Goal: Information Seeking & Learning: Find specific fact

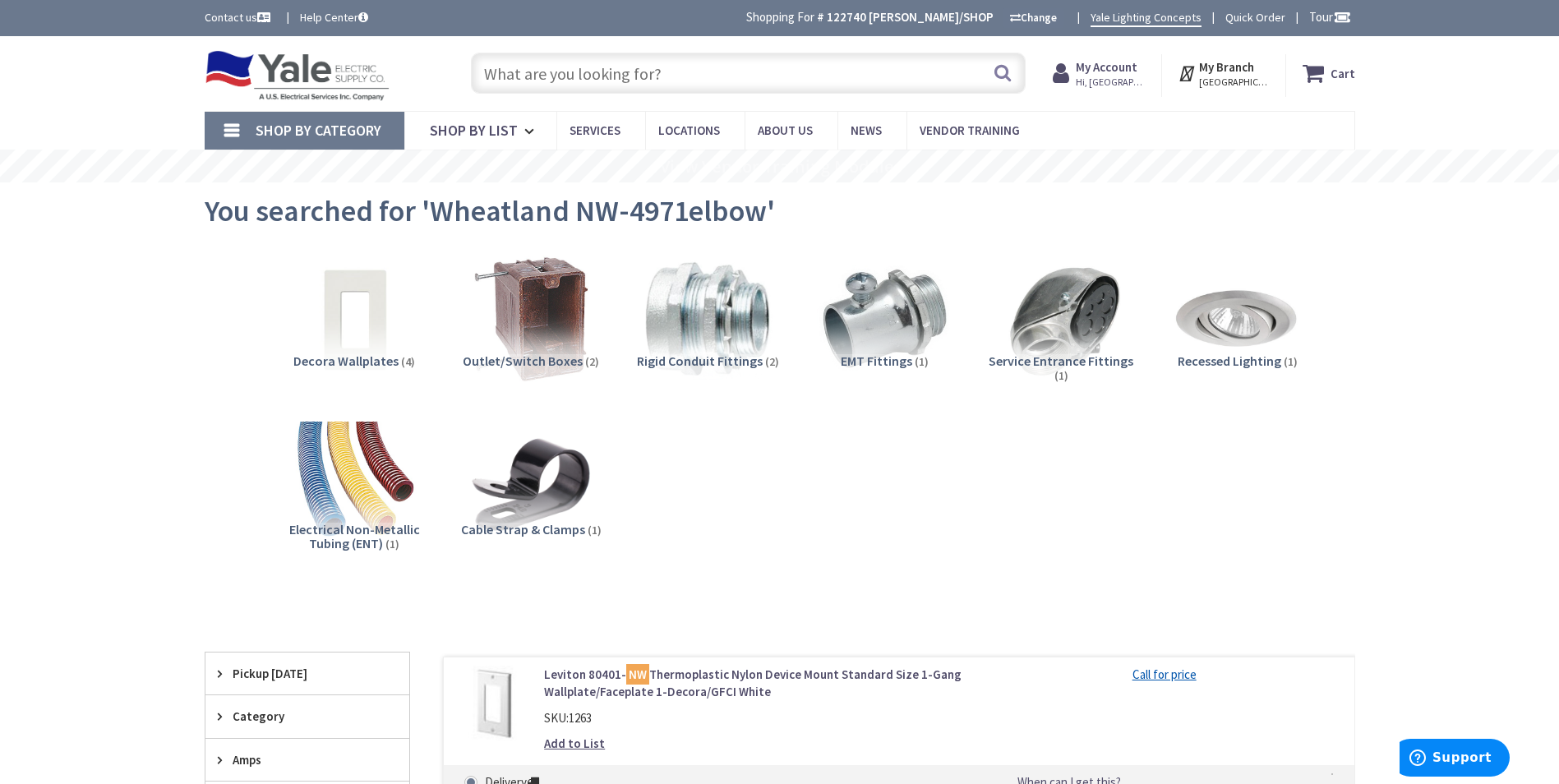
click at [658, 71] on input "text" at bounding box center [748, 73] width 555 height 41
paste input "30-341"
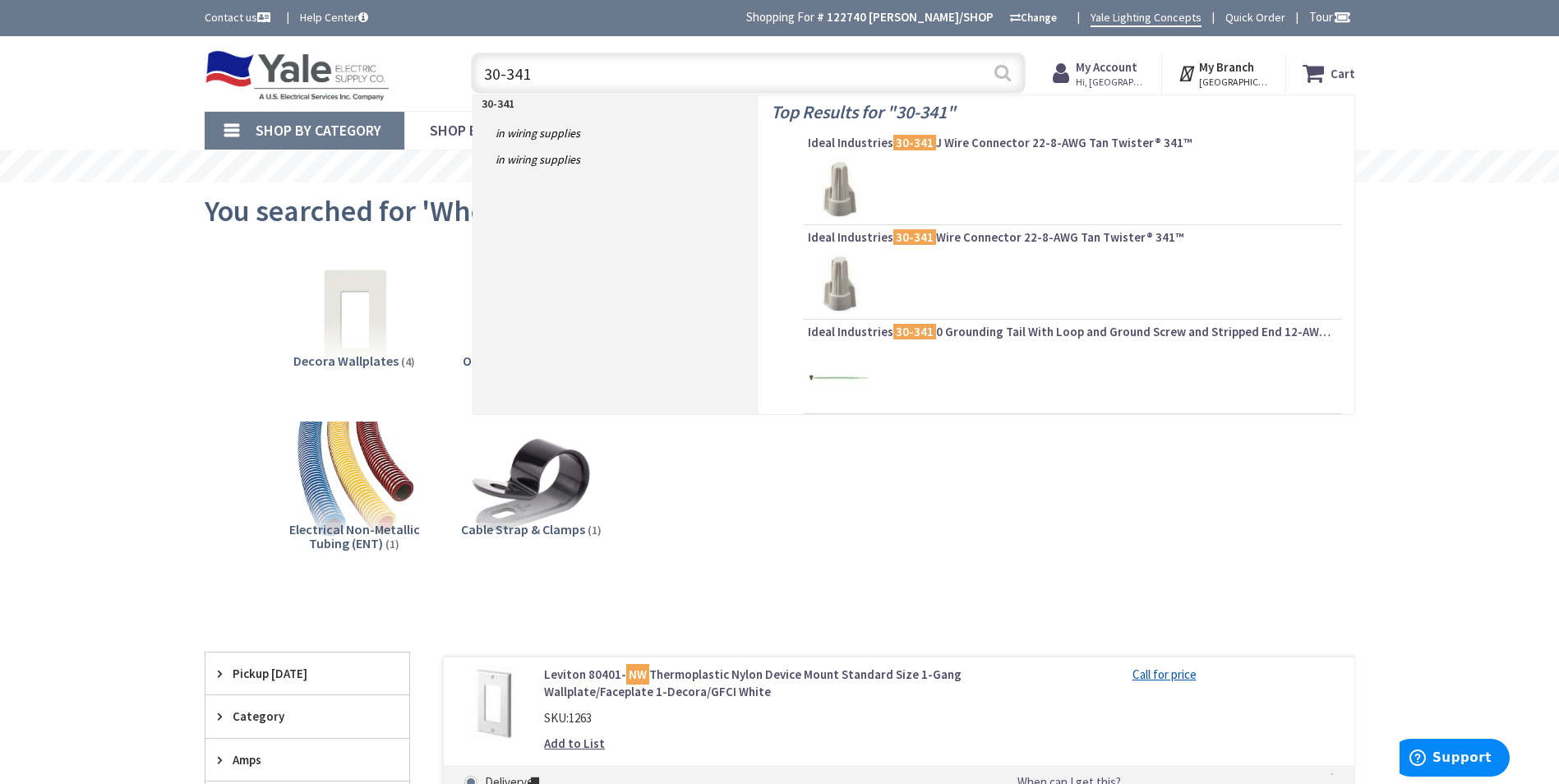
type input "30-341"
click at [1006, 76] on button "Search" at bounding box center [1002, 73] width 21 height 37
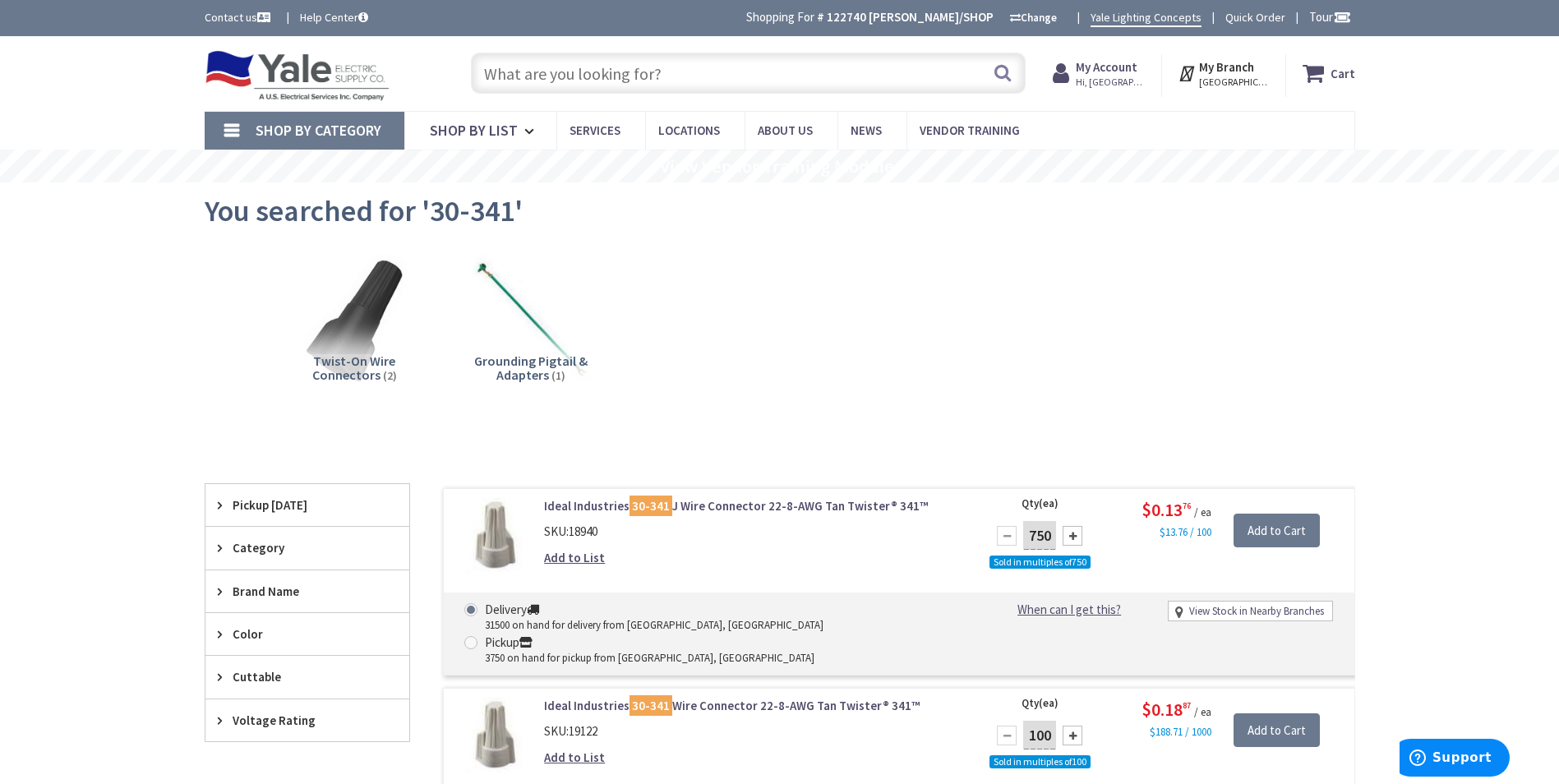
click at [647, 66] on input "text" at bounding box center [748, 73] width 555 height 41
paste input "3/4 EMT"
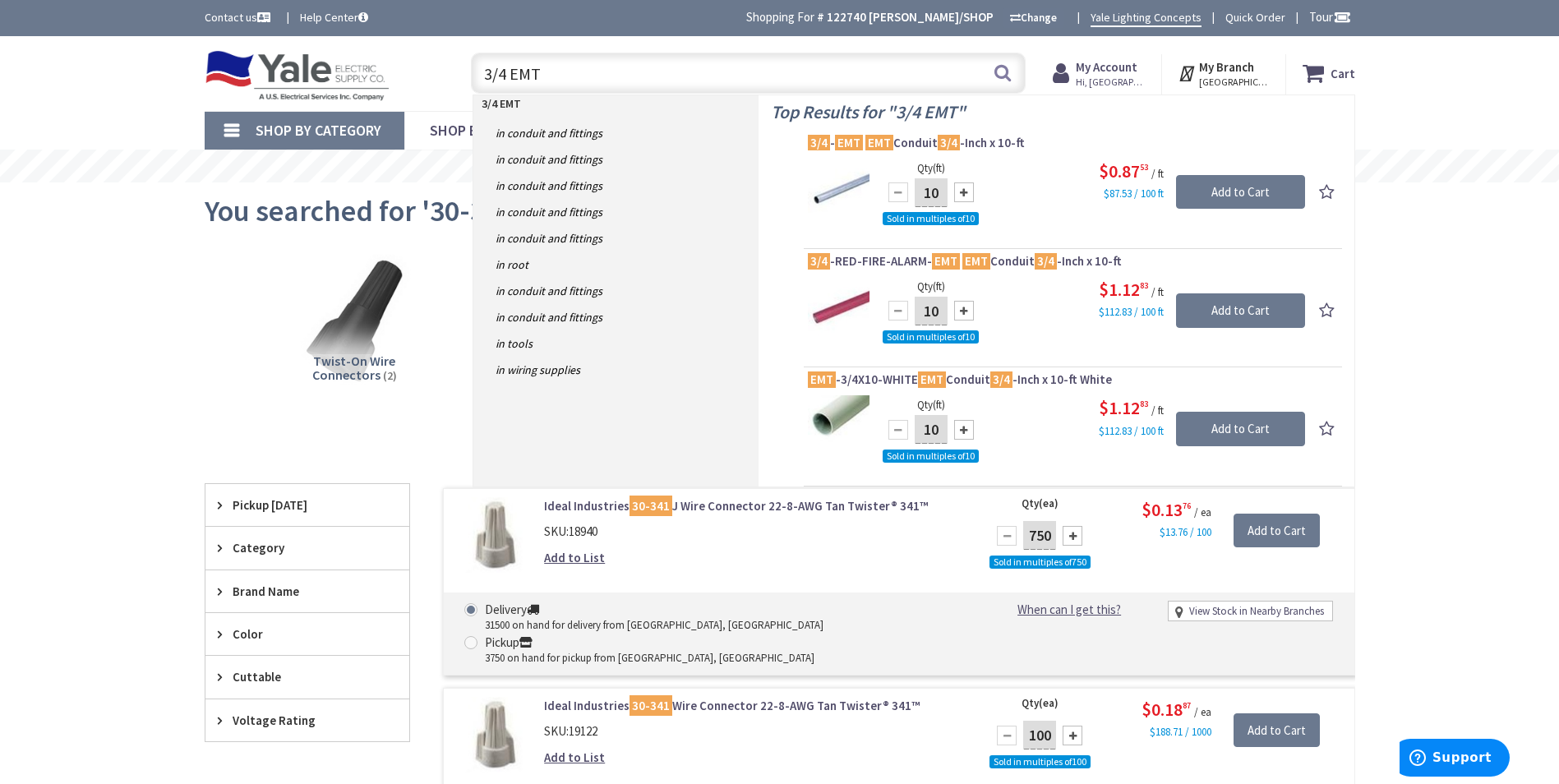
click at [605, 71] on input "3/4 EMT" at bounding box center [748, 73] width 555 height 41
drag, startPoint x: 605, startPoint y: 71, endPoint x: 436, endPoint y: 70, distance: 169.0
click at [436, 71] on div "Toggle Nav 3/4 EMT 3/4 EMT Search Cart My Cart Close" at bounding box center [780, 74] width 1175 height 55
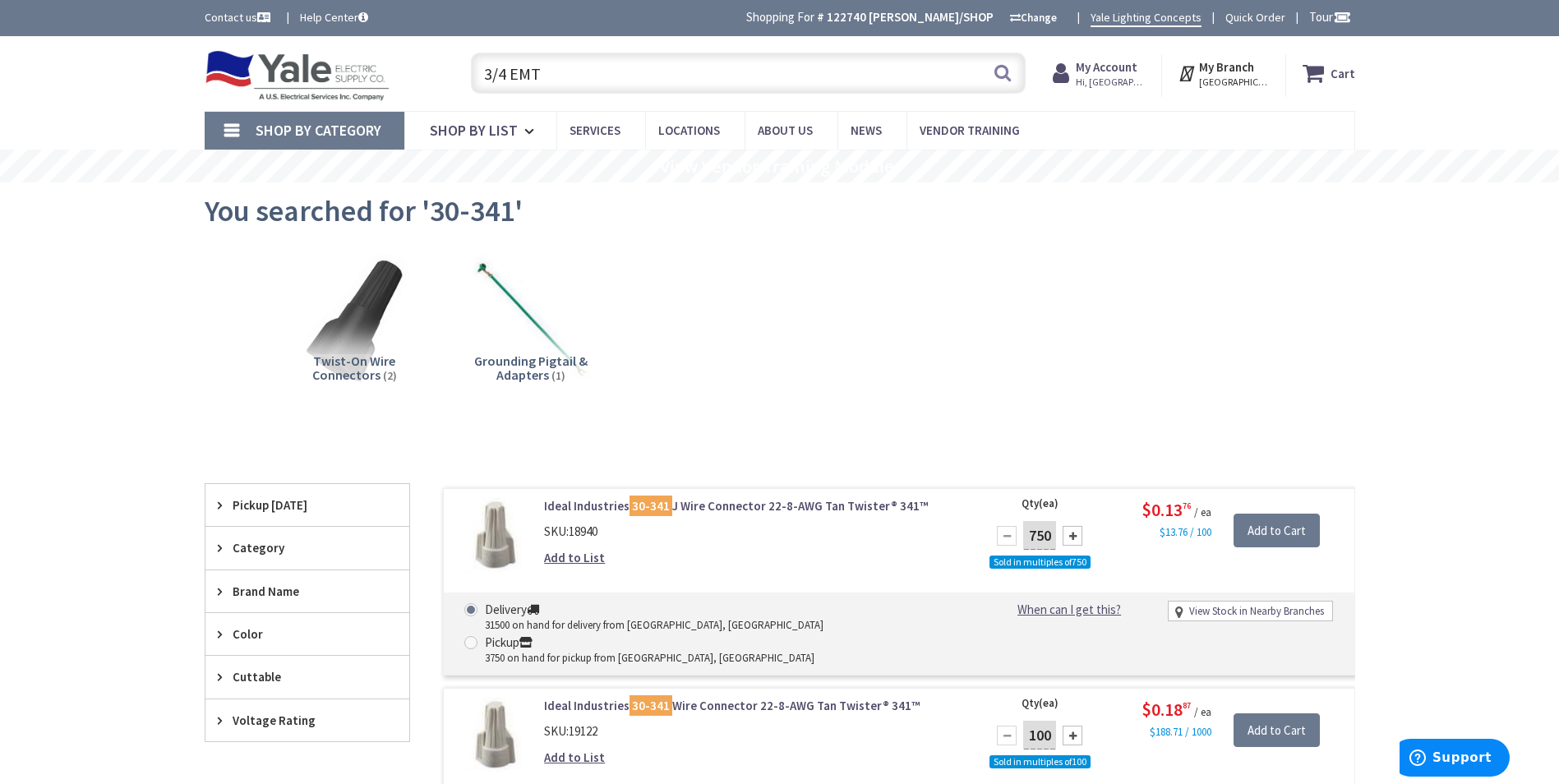
paste input "7/8 Strut"
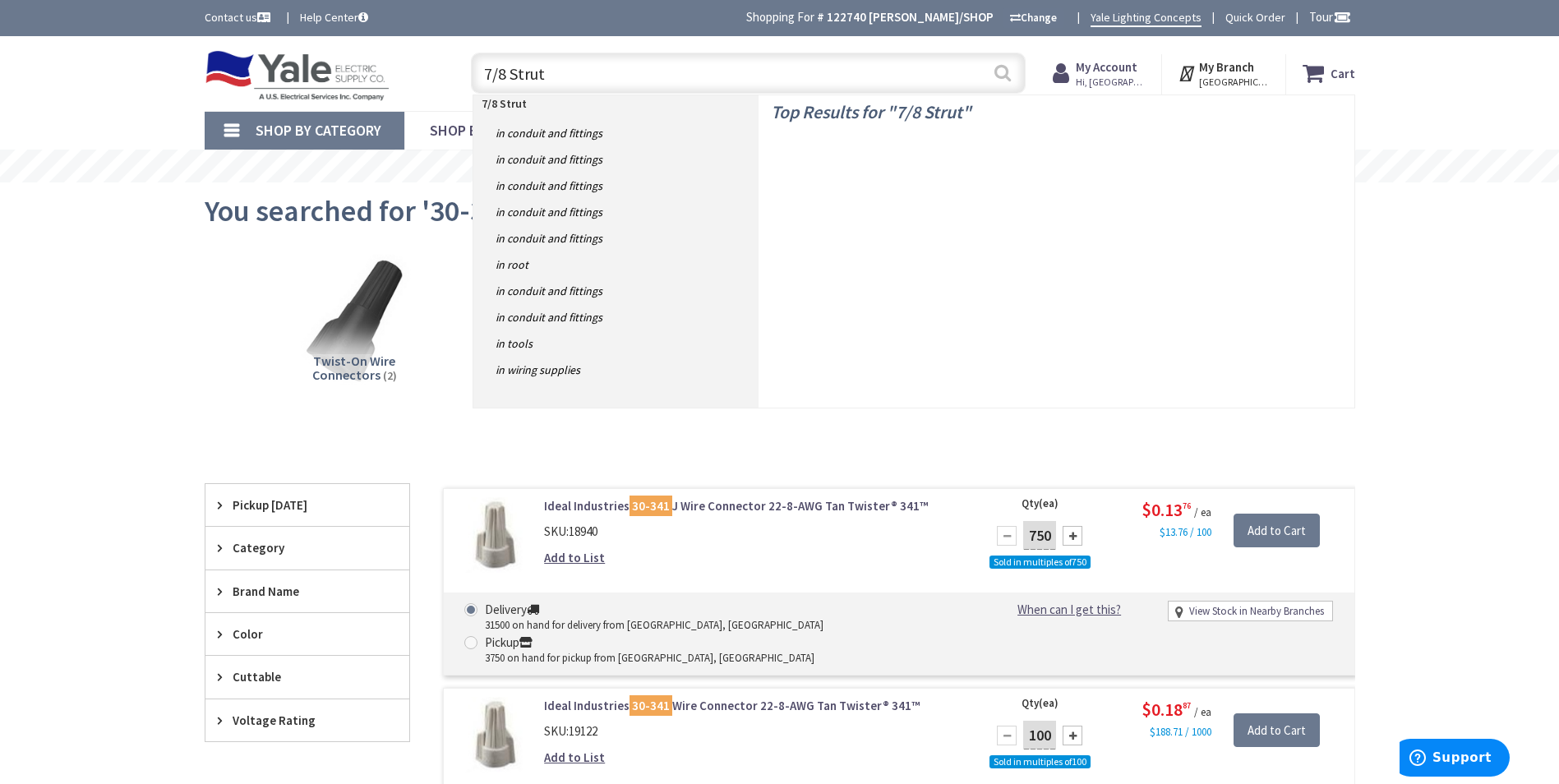
type input "7/8 Strut"
click at [1009, 80] on button "Search" at bounding box center [1002, 73] width 21 height 37
